Goal: Book appointment/travel/reservation

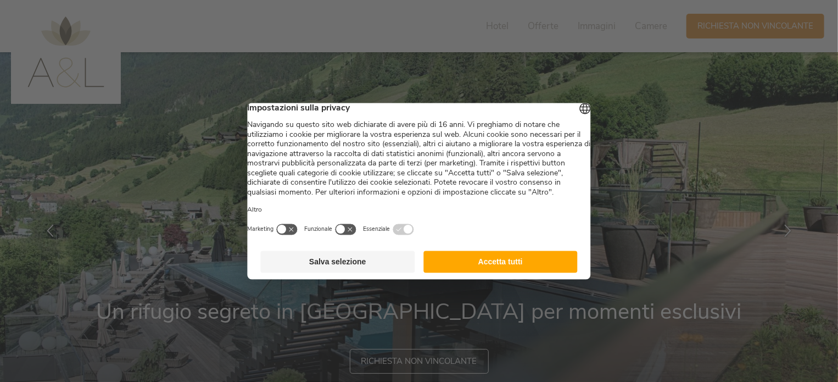
click at [494, 272] on button "Accetta tutti" at bounding box center [500, 261] width 154 height 22
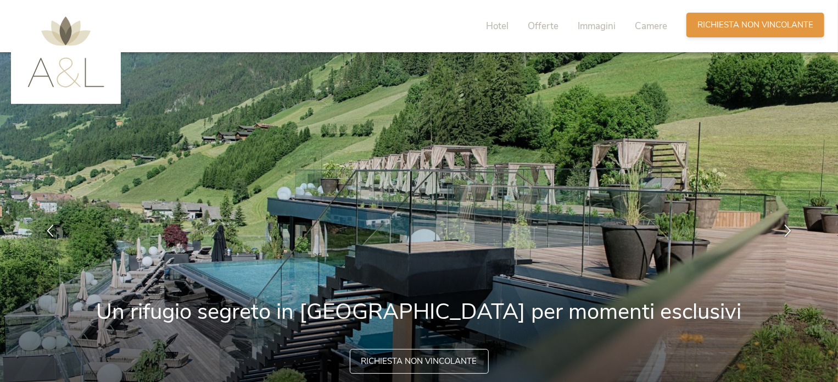
click at [741, 30] on span "Richiesta non vincolante" at bounding box center [756, 25] width 116 height 12
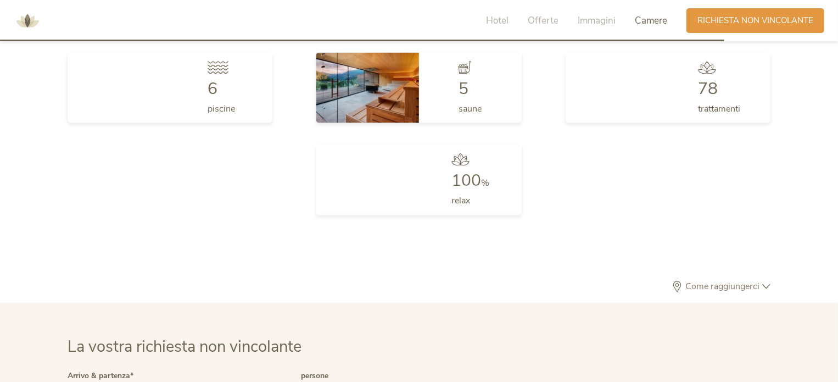
scroll to position [3260, 0]
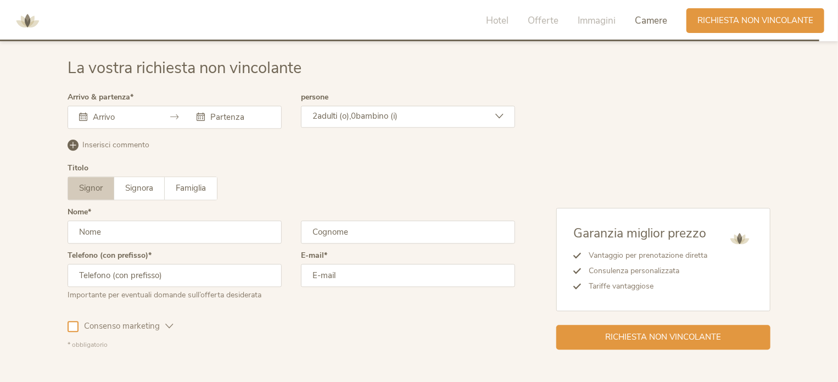
click at [167, 110] on div at bounding box center [175, 116] width 214 height 23
click at [155, 110] on div at bounding box center [175, 116] width 214 height 23
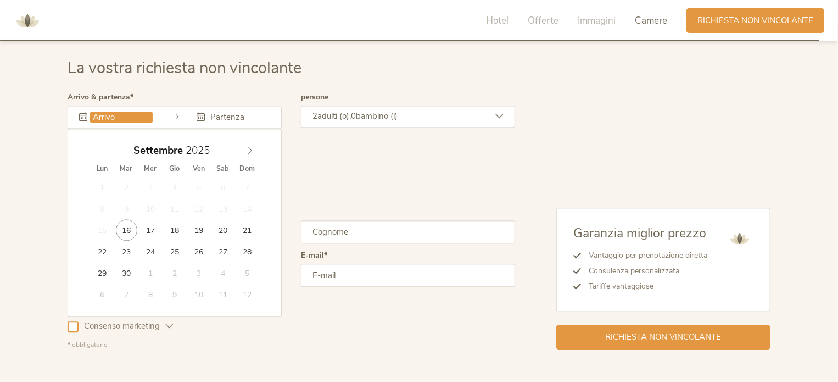
click at [113, 116] on input "text" at bounding box center [121, 117] width 63 height 11
click at [252, 146] on icon at bounding box center [250, 150] width 8 height 8
type input "2026"
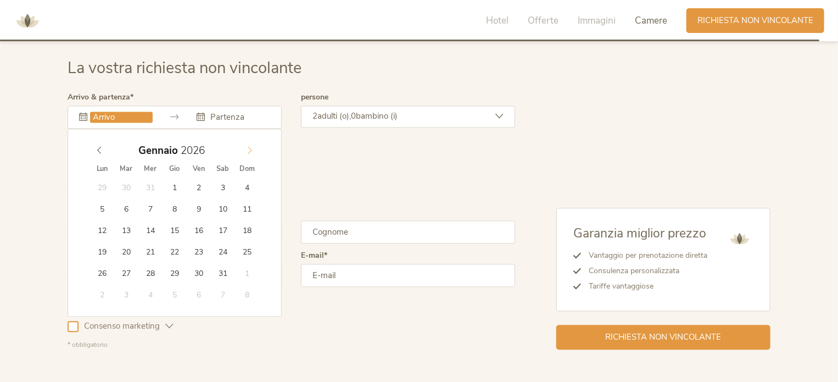
click at [252, 146] on icon at bounding box center [250, 150] width 8 height 8
type input "[DATE]"
type input "2026"
type input "[DATE]"
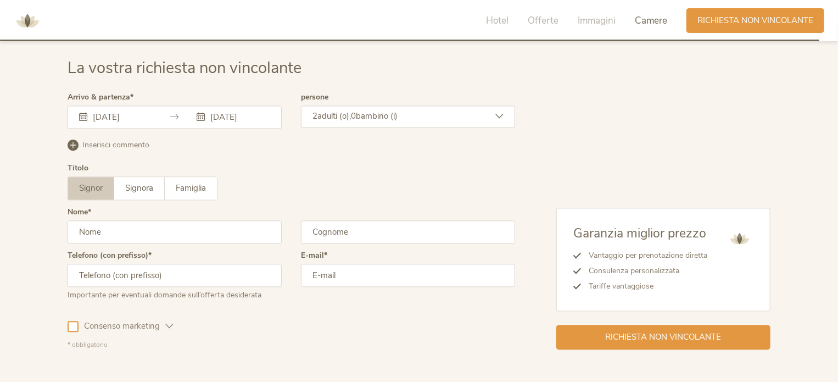
click at [351, 118] on span "adulti (o)," at bounding box center [334, 115] width 34 height 11
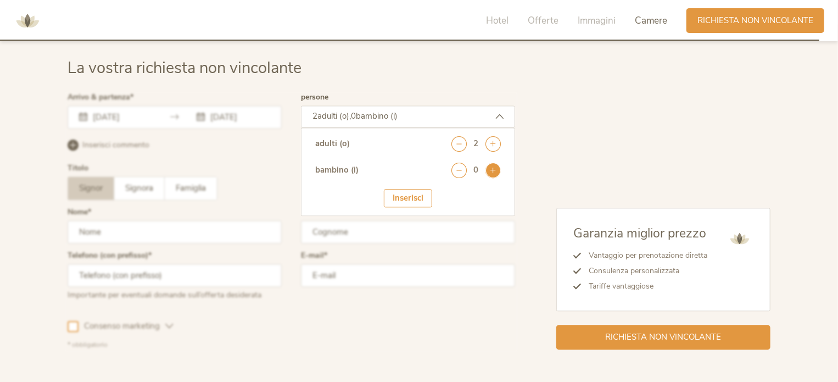
click at [491, 174] on icon at bounding box center [493, 170] width 15 height 15
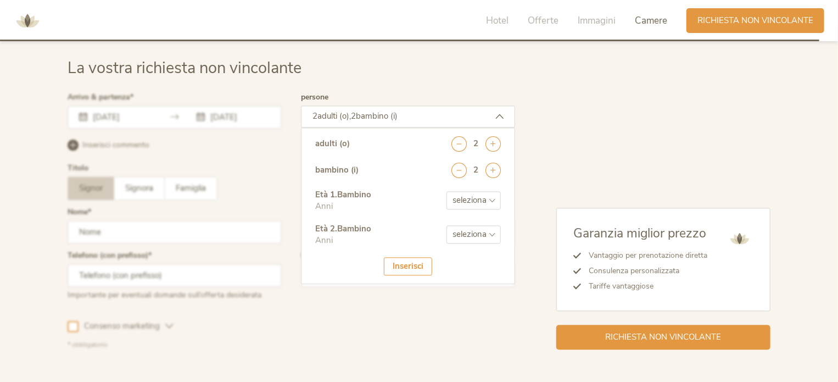
click at [459, 192] on select "seleziona 0 1 2 3 4 5 6 7 8 9 10 11 12 13 14 15 16 17" at bounding box center [474, 200] width 54 height 18
select select "10"
click at [447, 191] on select "seleziona 0 1 2 3 4 5 6 7 8 9 10 11 12 13 14 15 16 17" at bounding box center [474, 200] width 54 height 18
drag, startPoint x: 468, startPoint y: 239, endPoint x: 466, endPoint y: 230, distance: 9.1
click at [467, 236] on select "seleziona 0 1 2 3 4 5 6 7 8 9 10 11 12 13 14 15 16 17" at bounding box center [474, 234] width 54 height 18
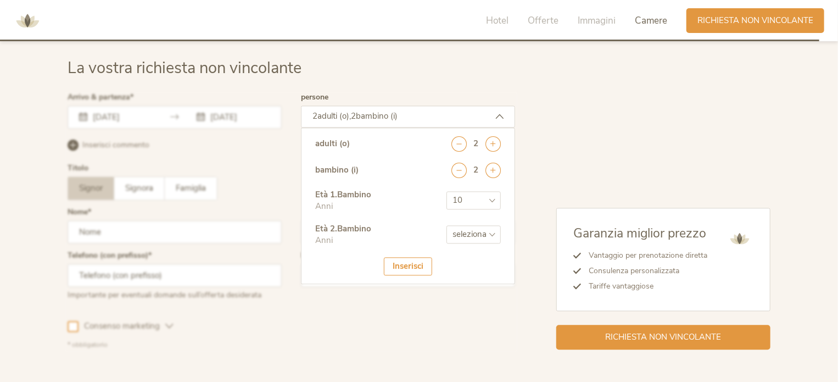
select select "3"
click at [447, 225] on select "seleziona 0 1 2 3 4 5 6 7 8 9 10 11 12 13 14 15 16 17" at bounding box center [474, 234] width 54 height 18
click at [417, 260] on div "Inserisci" at bounding box center [408, 266] width 48 height 18
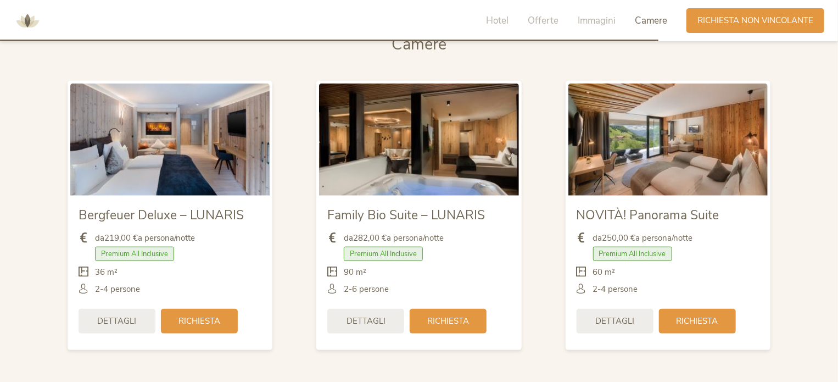
scroll to position [2621, 0]
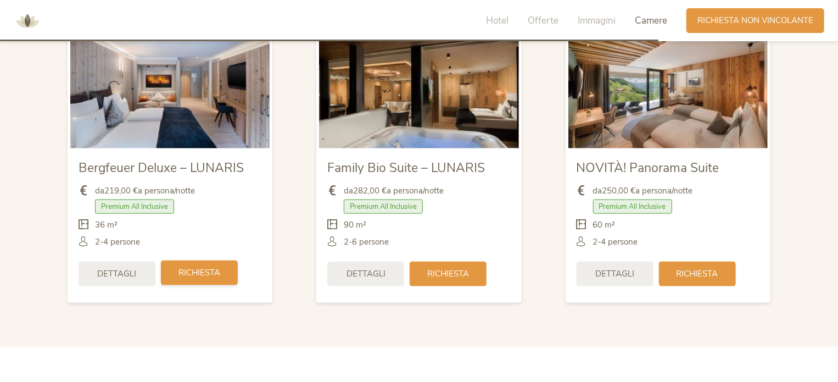
click at [196, 271] on span "Richiesta" at bounding box center [200, 273] width 42 height 12
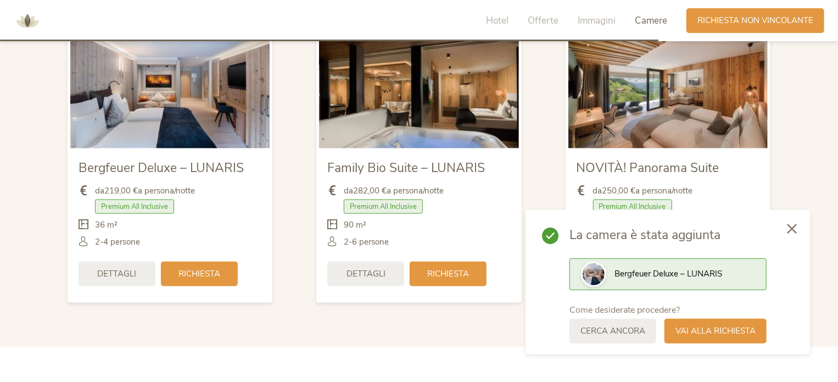
click at [160, 207] on span "Premium All Inclusive" at bounding box center [134, 206] width 79 height 14
click at [723, 333] on span "Vai alla richiesta" at bounding box center [716, 330] width 80 height 12
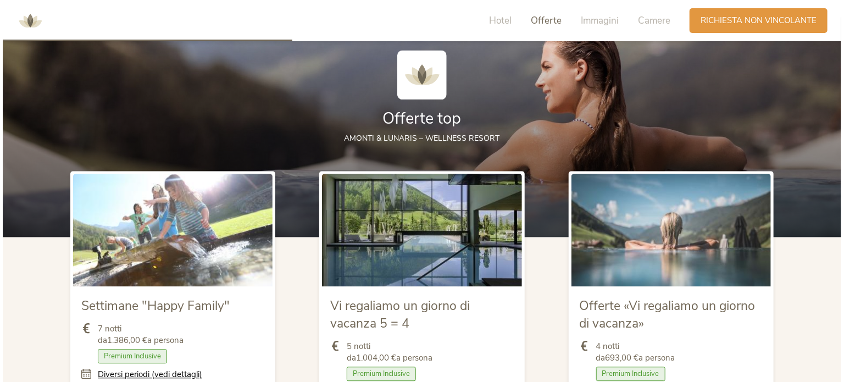
scroll to position [1247, 0]
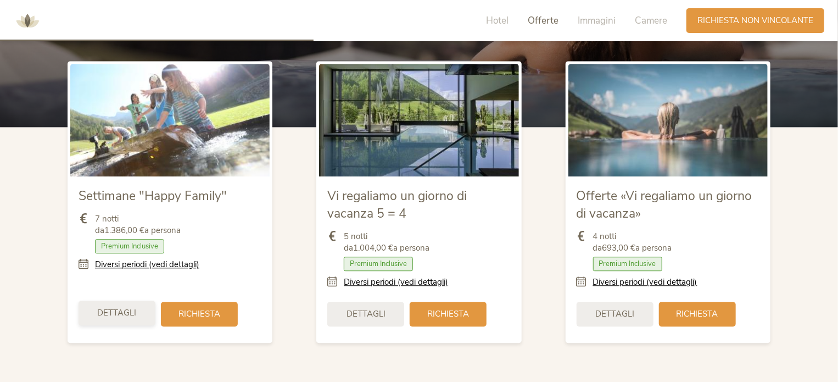
click at [119, 300] on div "Dettagli" at bounding box center [117, 312] width 77 height 25
